Goal: Information Seeking & Learning: Understand process/instructions

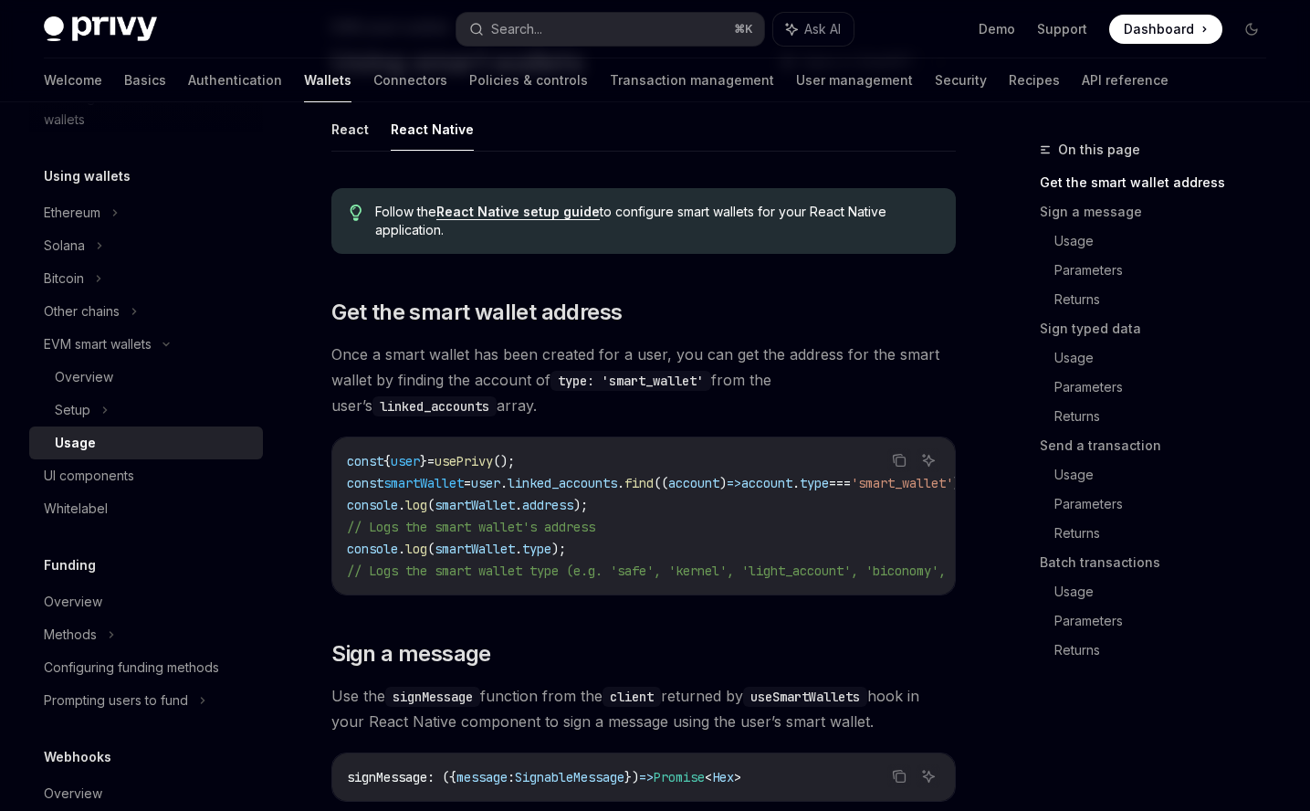
scroll to position [143, 0]
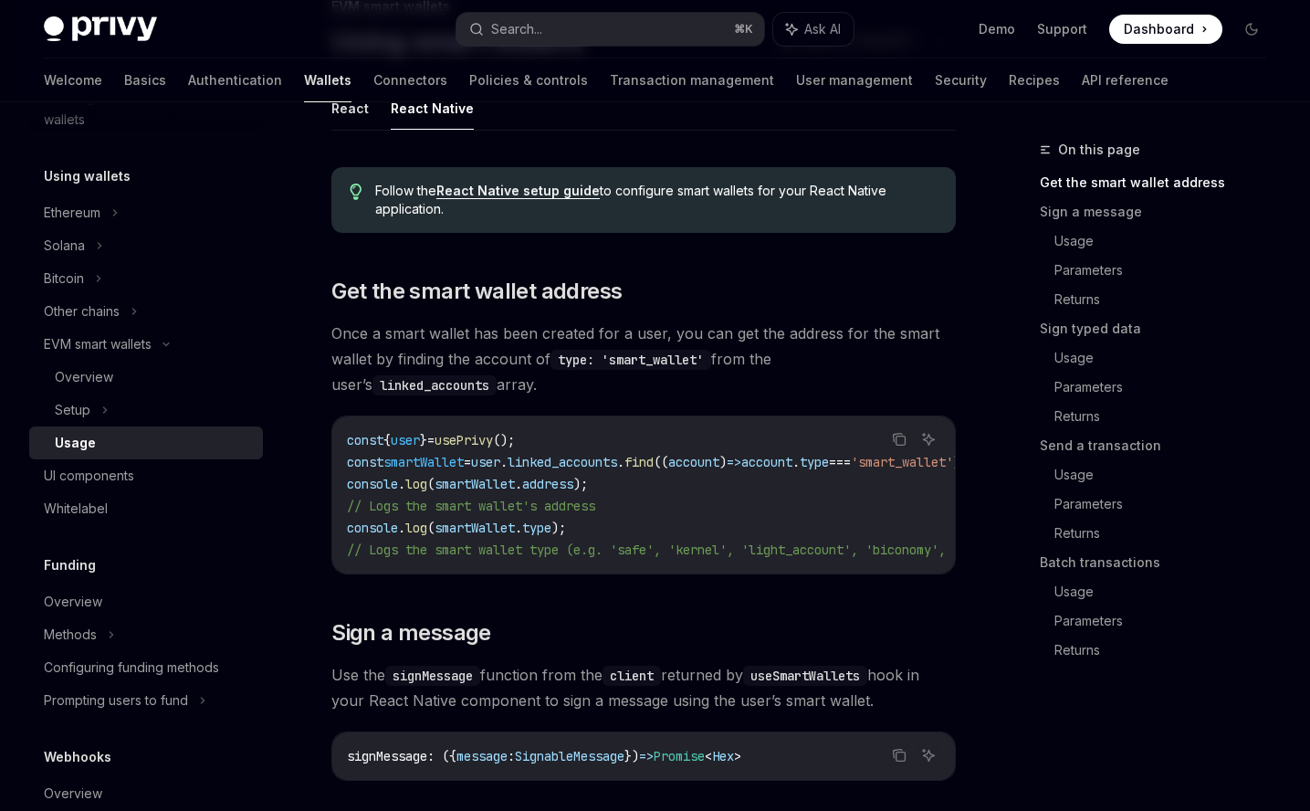
click at [441, 459] on span "smartWallet" at bounding box center [423, 462] width 80 height 16
copy span "smartWallet"
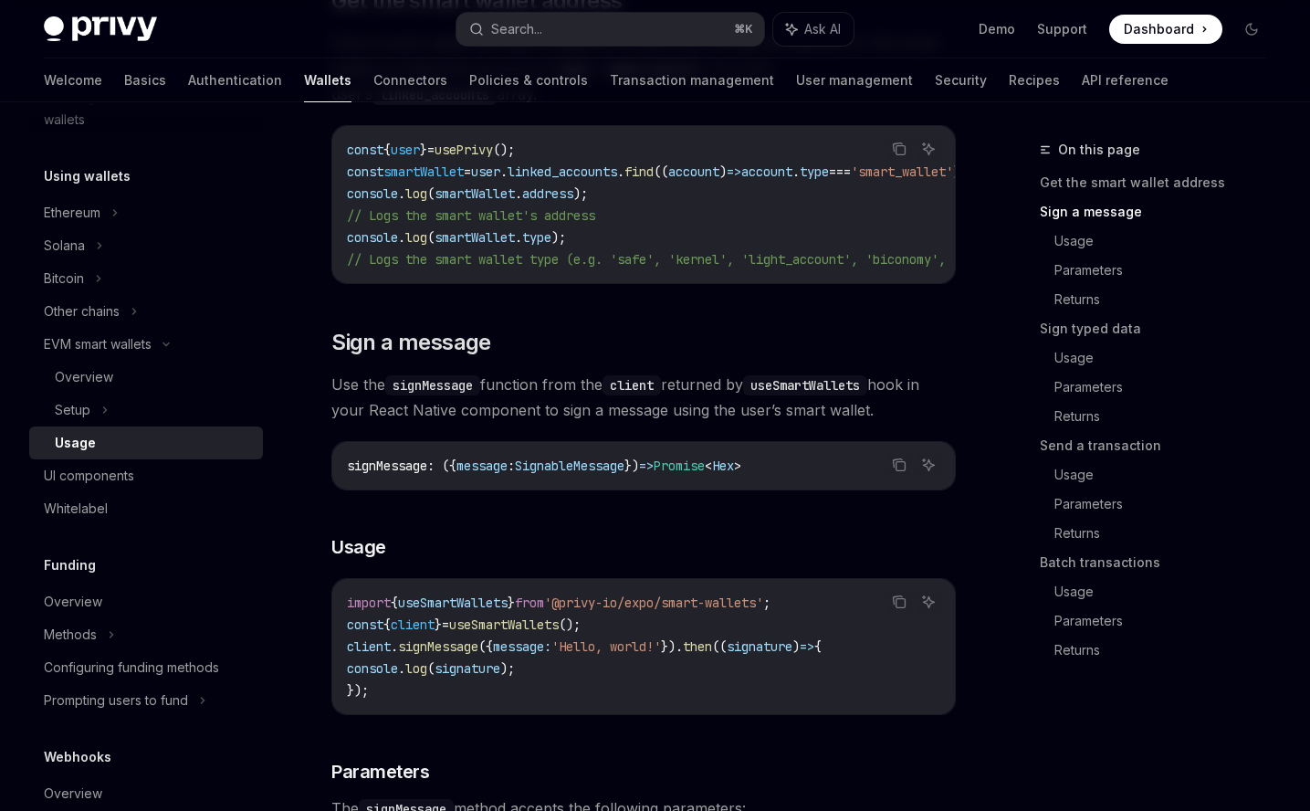
scroll to position [630, 0]
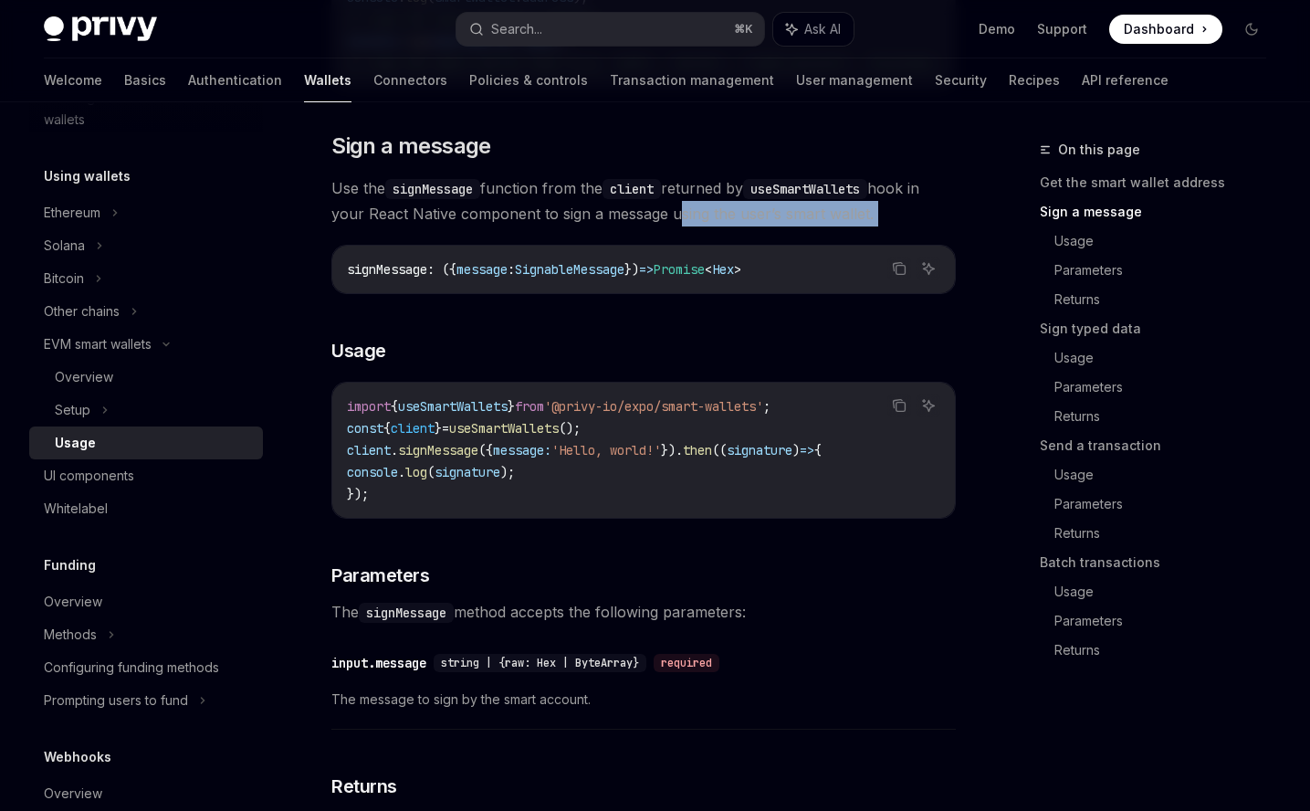
drag, startPoint x: 671, startPoint y: 224, endPoint x: 898, endPoint y: 236, distance: 227.6
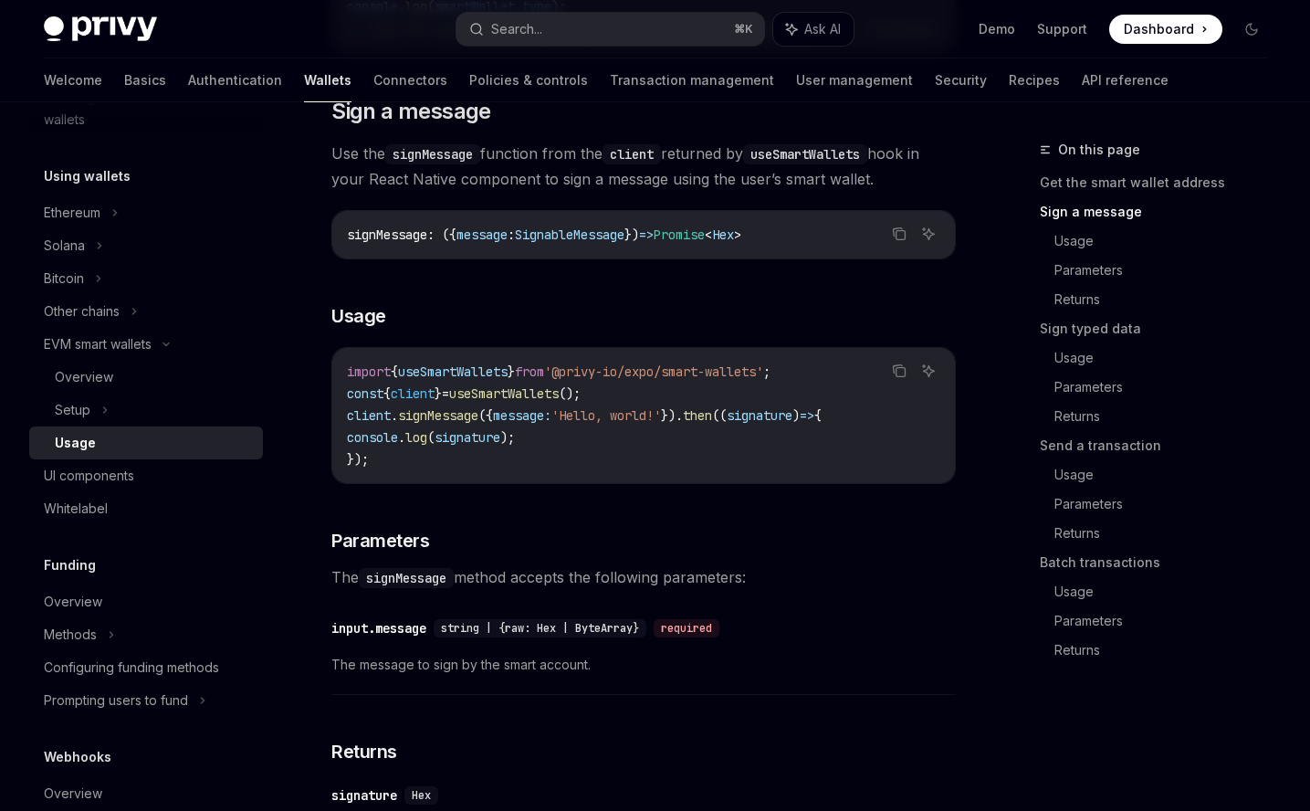
scroll to position [667, 0]
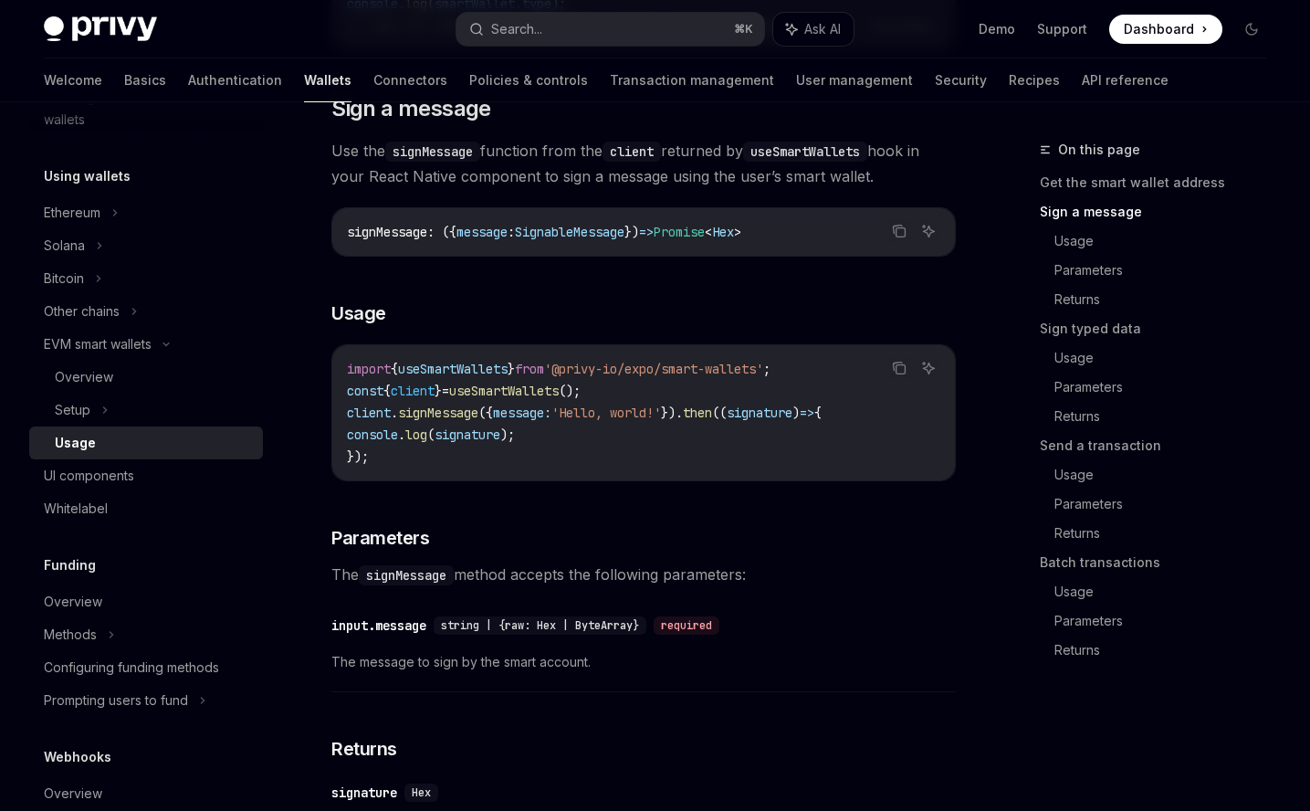
click at [474, 377] on span "useSmartWallets" at bounding box center [453, 369] width 110 height 16
click at [427, 399] on span "client" at bounding box center [413, 391] width 44 height 16
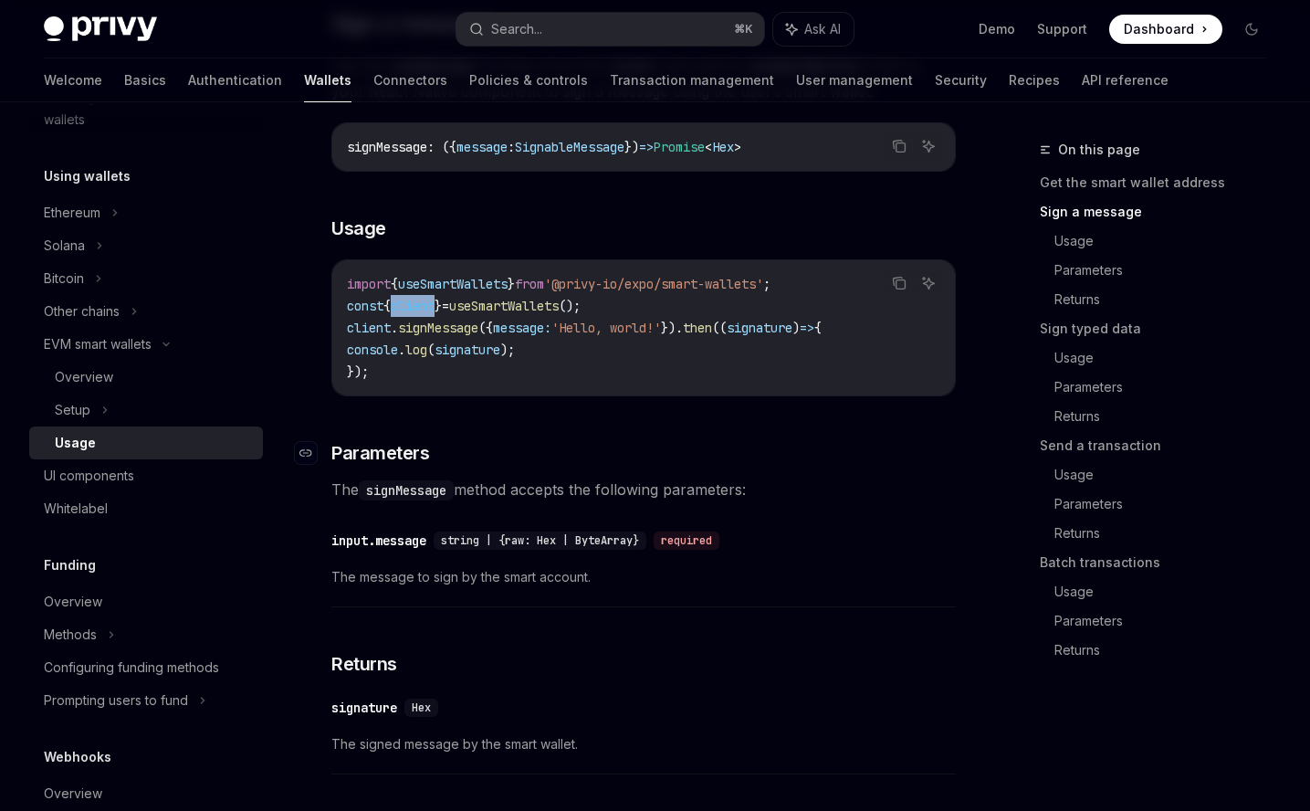
scroll to position [750, 0]
click at [782, 337] on span "signature" at bounding box center [760, 329] width 66 height 16
click at [384, 338] on span "client" at bounding box center [369, 329] width 44 height 16
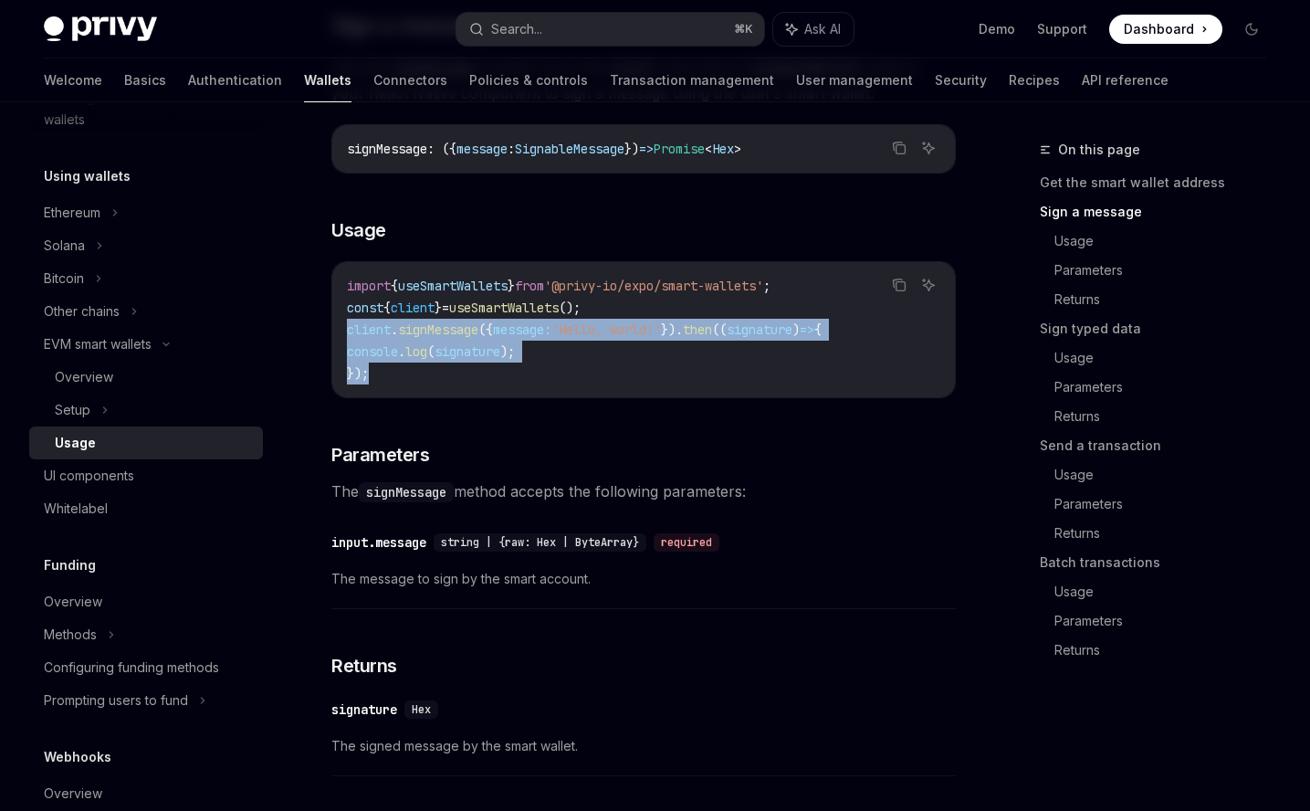
drag, startPoint x: 372, startPoint y: 378, endPoint x: 345, endPoint y: 341, distance: 45.6
click at [345, 341] on div "import { useSmartWallets } from '@privy-io/expo/smart-wallets' ; const { client…" at bounding box center [643, 329] width 623 height 135
copy code "client . signMessage ({ message: 'Hello, world!' }). then (( signature ) => { c…"
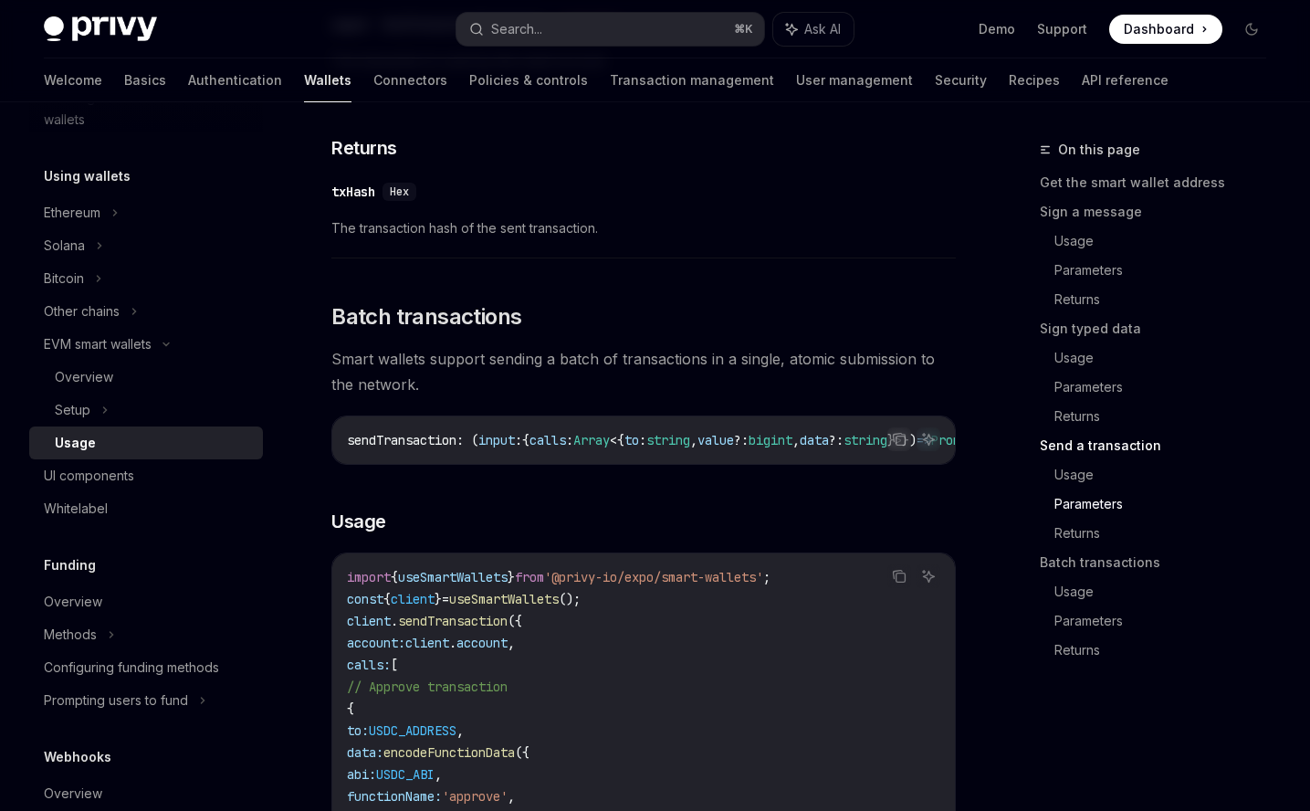
scroll to position [2643, 0]
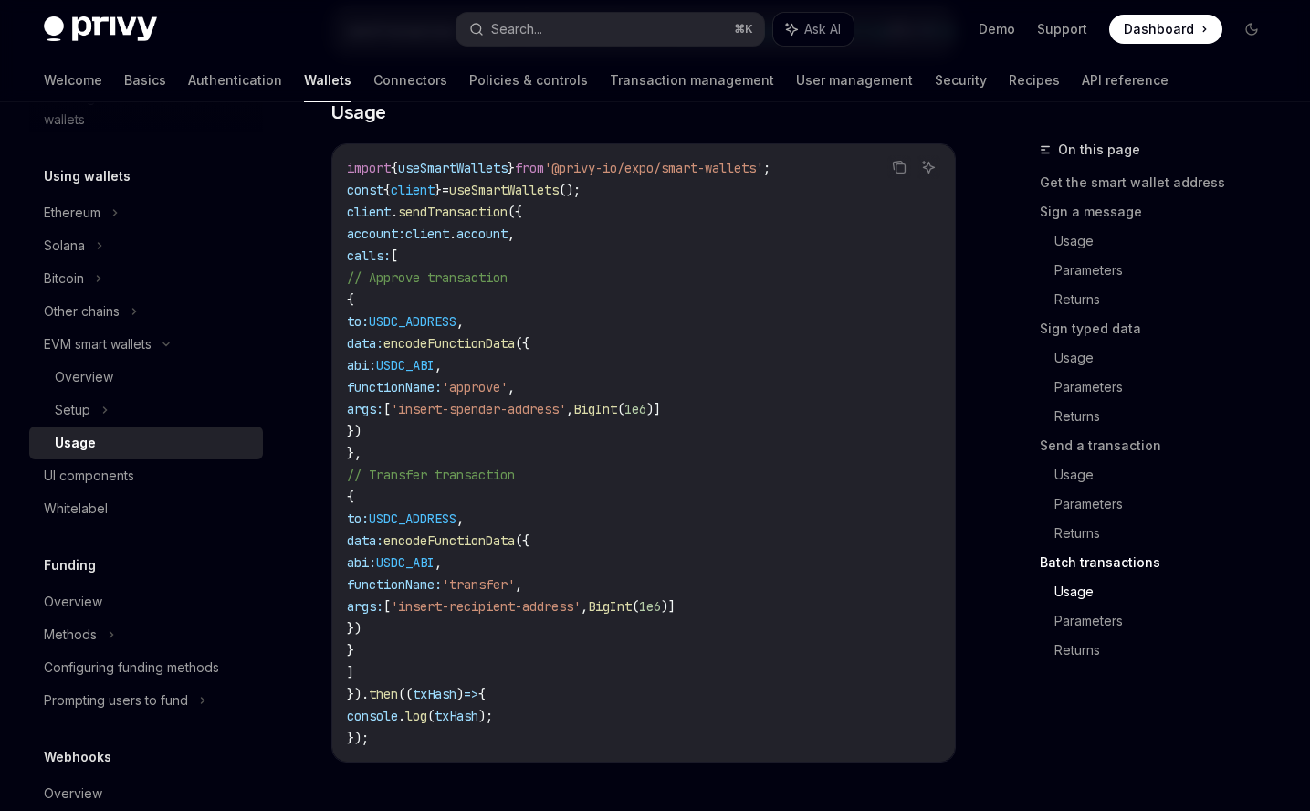
scroll to position [3403, 0]
click at [405, 243] on span "account:" at bounding box center [376, 234] width 58 height 16
click at [449, 243] on span "client" at bounding box center [427, 234] width 44 height 16
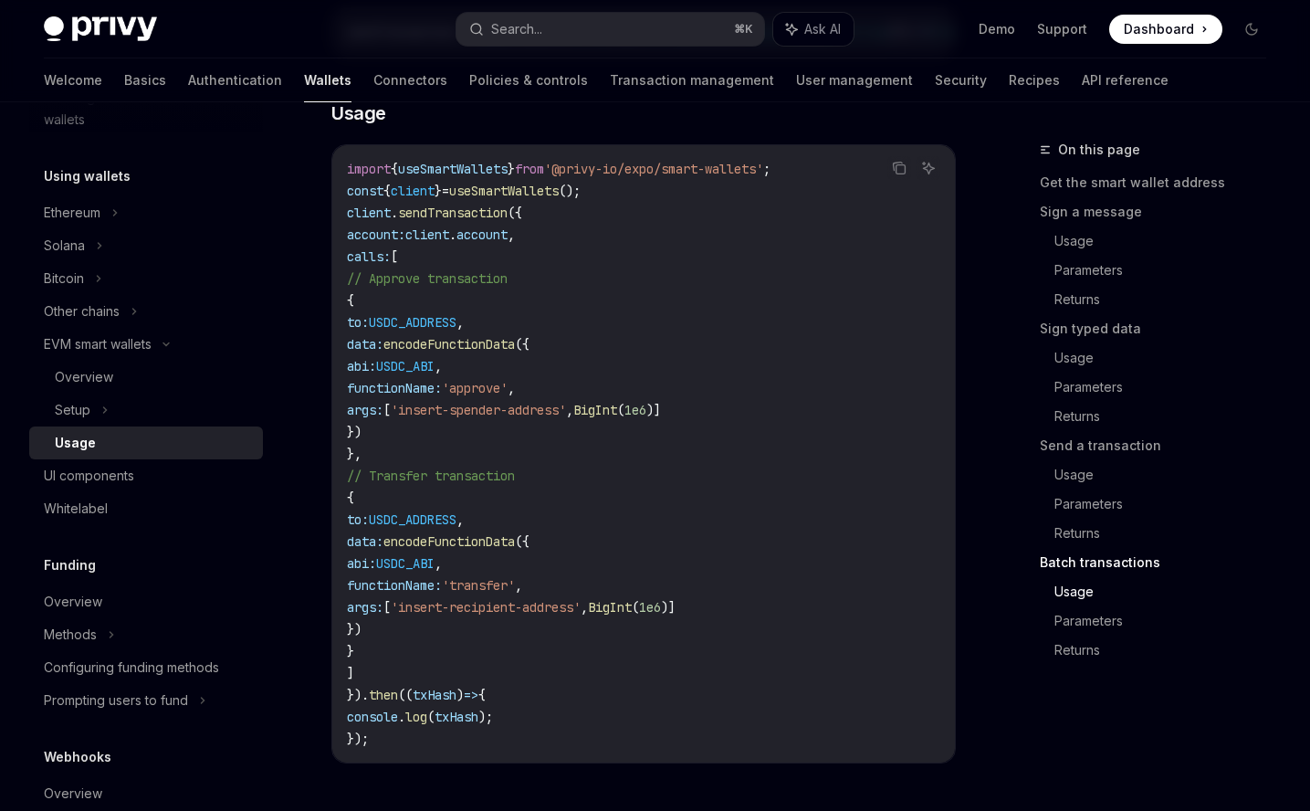
click at [508, 243] on span "account" at bounding box center [481, 234] width 51 height 16
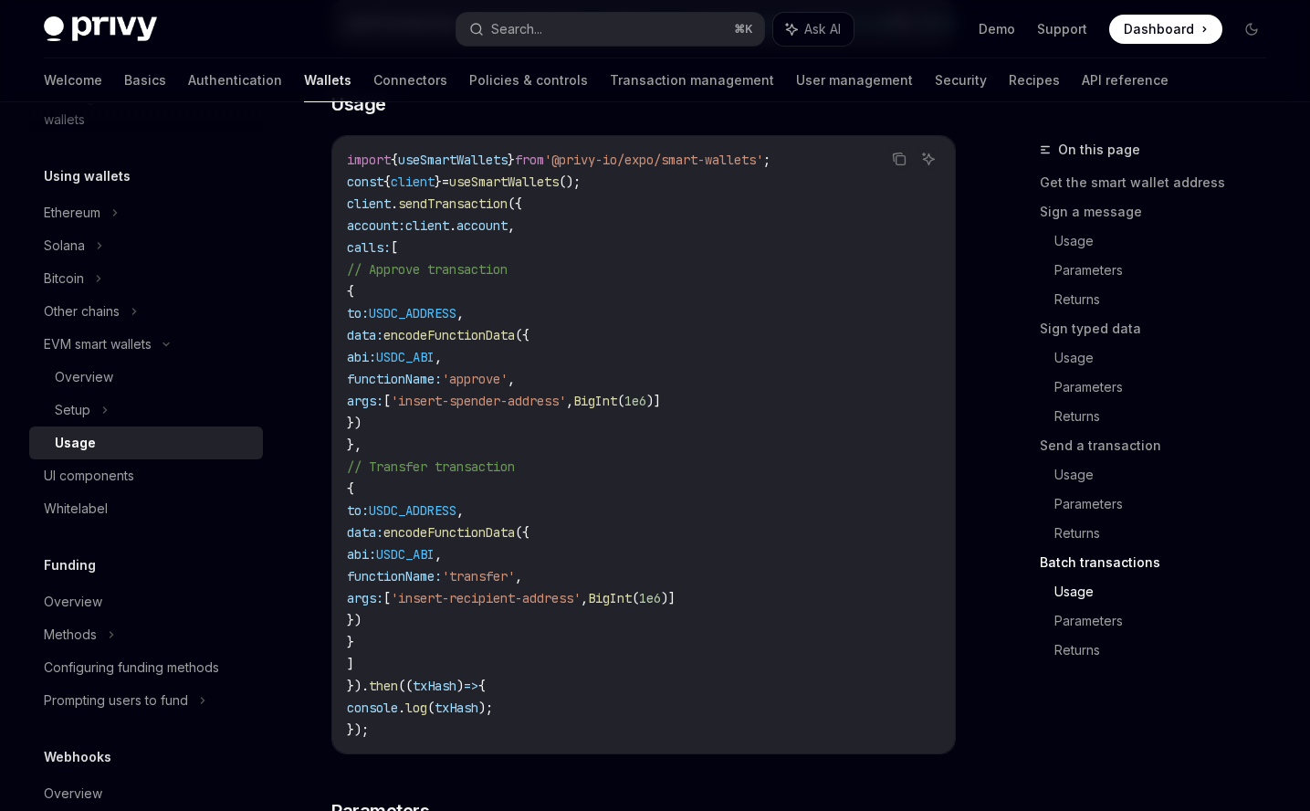
click at [442, 190] on span "}" at bounding box center [438, 181] width 7 height 16
click at [435, 190] on span "client" at bounding box center [413, 181] width 44 height 16
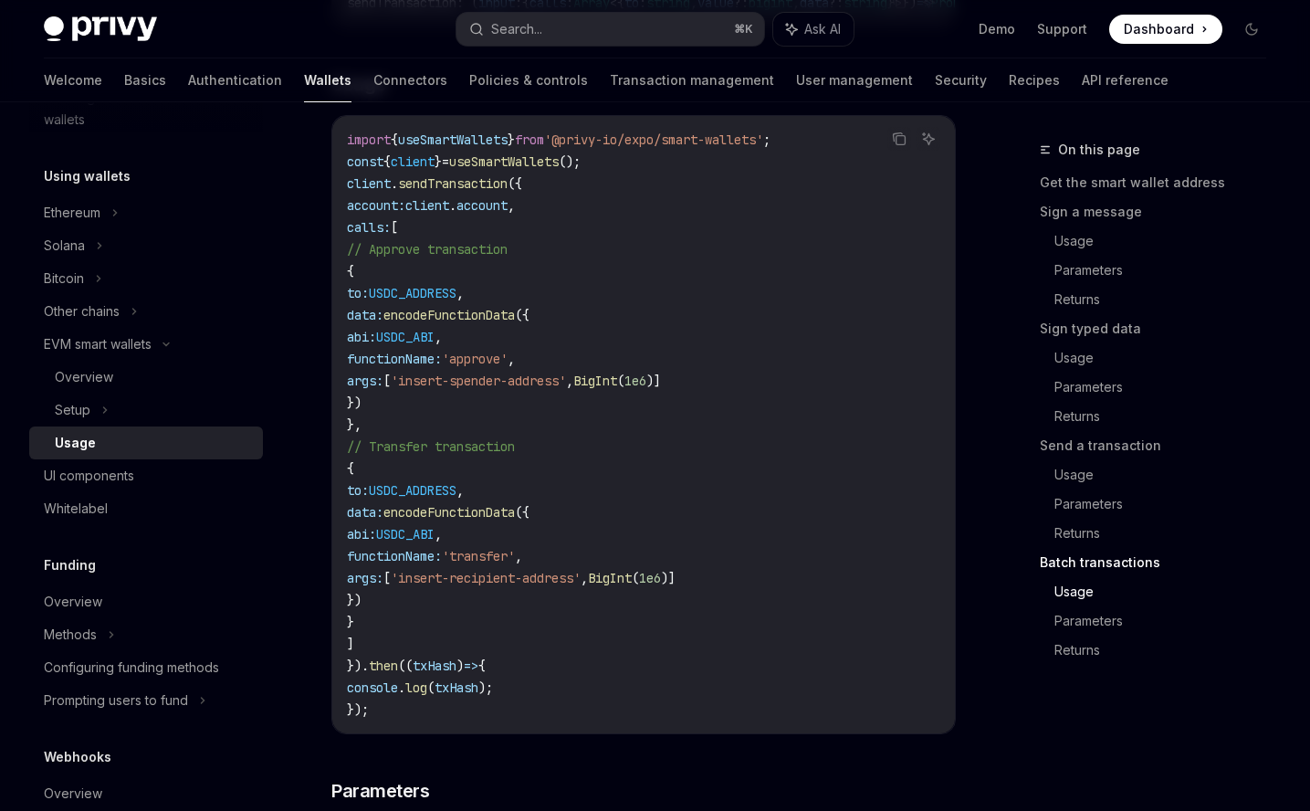
click at [507, 316] on code "import { useSmartWallets } from '@privy-io/expo/smart-wallets' ; const { client…" at bounding box center [643, 425] width 593 height 592
click at [487, 252] on code "import { useSmartWallets } from '@privy-io/expo/smart-wallets' ; const { client…" at bounding box center [643, 425] width 593 height 592
click at [456, 299] on span "USDC_ADDRESS" at bounding box center [413, 293] width 88 height 16
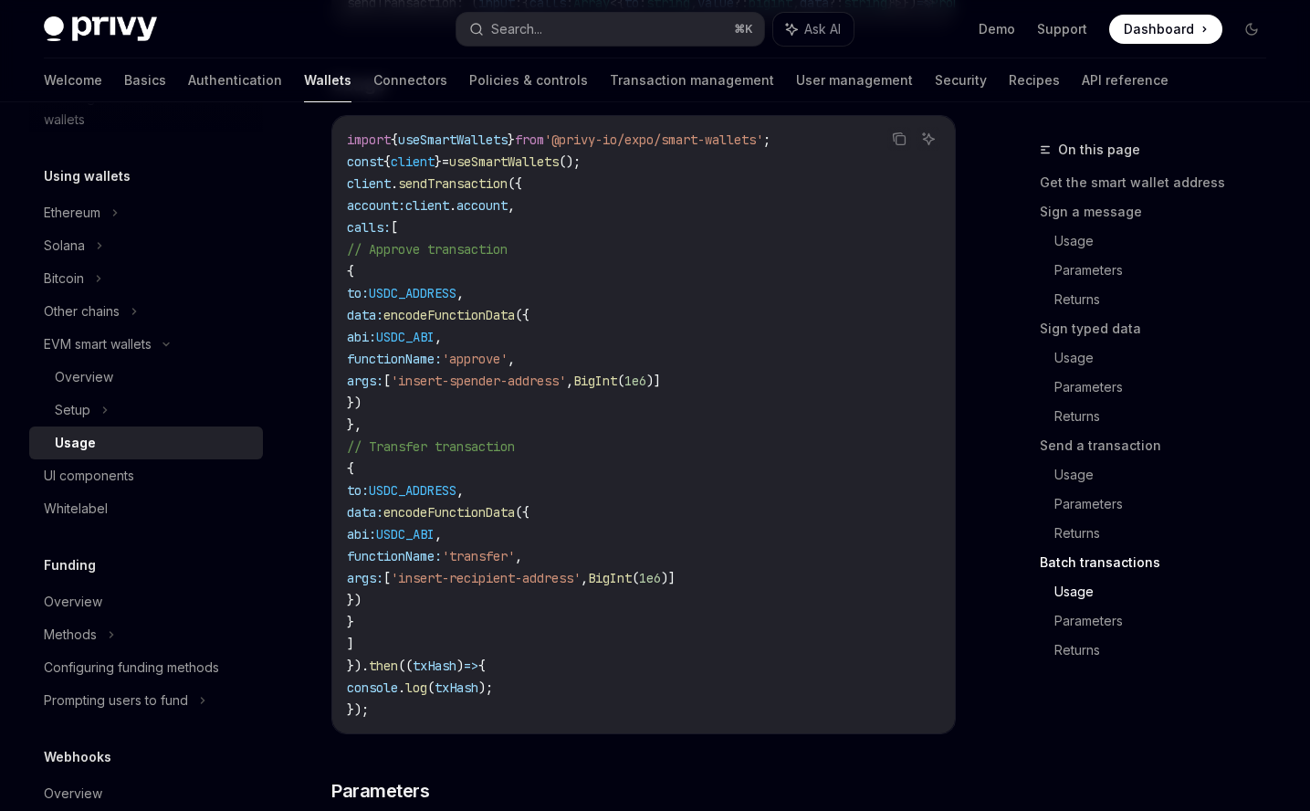
click at [402, 214] on span "account:" at bounding box center [376, 205] width 58 height 16
copy span "account"
